Goal: Task Accomplishment & Management: Complete application form

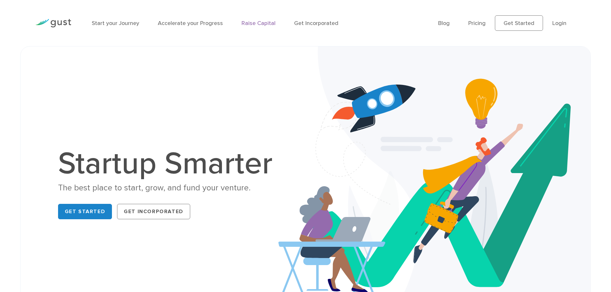
click at [258, 21] on link "Raise Capital" at bounding box center [259, 23] width 34 height 7
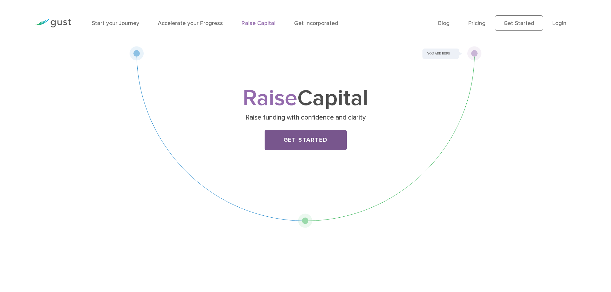
click at [315, 143] on link "Get Started" at bounding box center [306, 140] width 82 height 21
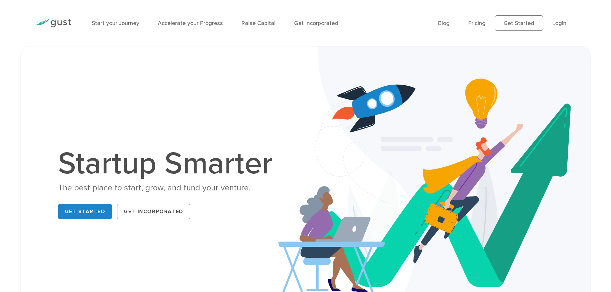
click at [96, 18] on div "Start your Journey Accelerate your Progress Raise Capital Get Incorporated" at bounding box center [260, 23] width 347 height 28
click at [111, 22] on link "Start your Journey" at bounding box center [116, 23] width 48 height 7
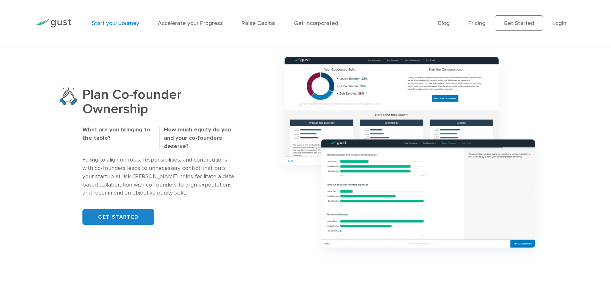
scroll to position [514, 0]
